Goal: Information Seeking & Learning: Learn about a topic

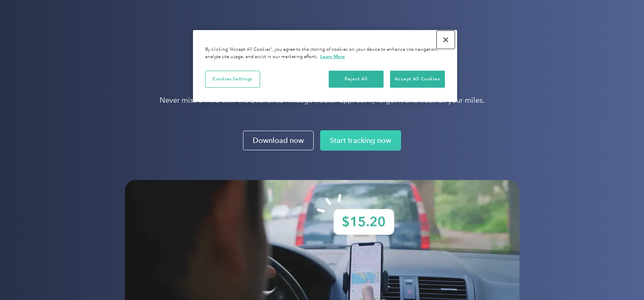
click at [448, 39] on button "Close" at bounding box center [446, 40] width 18 height 18
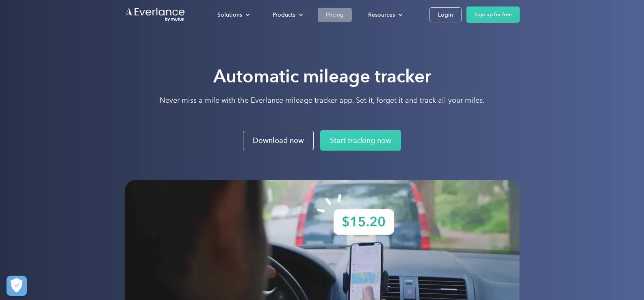
click at [331, 17] on div "Pricing" at bounding box center [335, 15] width 18 height 10
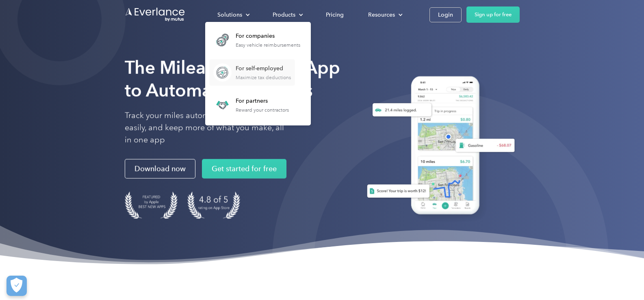
click at [252, 68] on div "For self-employed" at bounding box center [263, 69] width 55 height 8
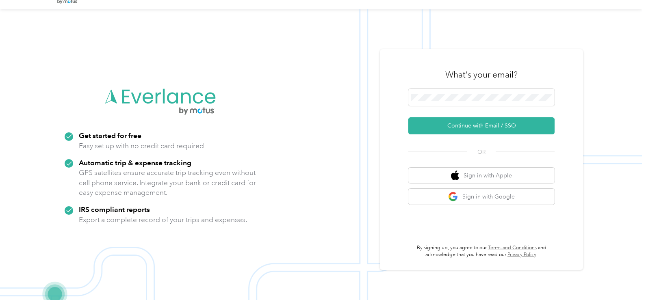
scroll to position [26, 0]
